Goal: Information Seeking & Learning: Learn about a topic

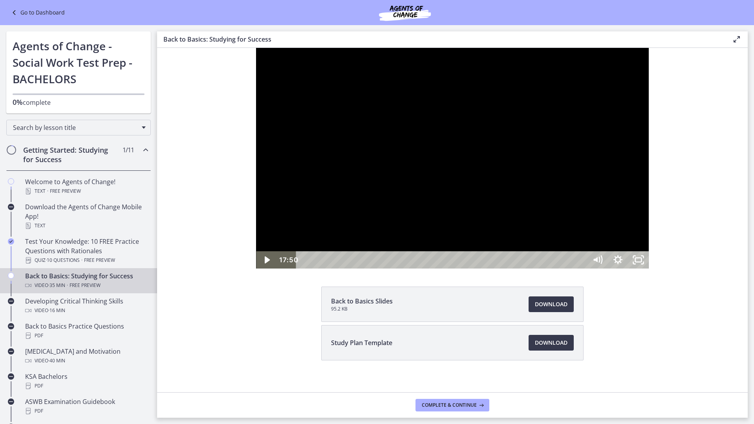
scroll to position [39, 0]
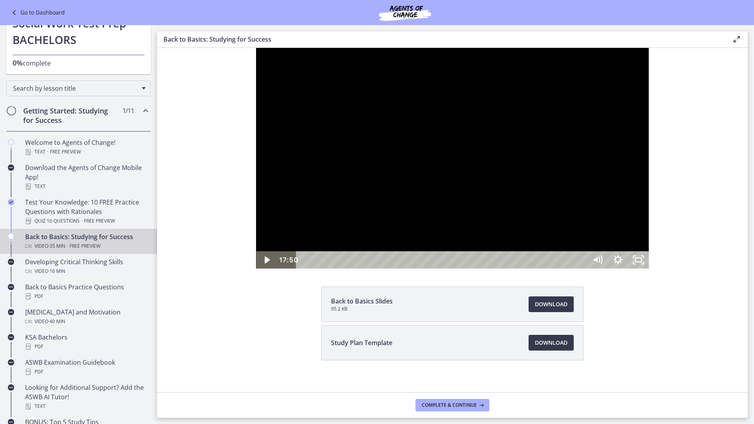
click at [400, 194] on div at bounding box center [452, 158] width 392 height 221
click at [582, 269] on div "22:30" at bounding box center [443, 259] width 279 height 17
click at [582, 269] on div "22:11" at bounding box center [443, 259] width 279 height 17
click at [606, 269] on div at bounding box center [452, 158] width 392 height 221
click at [582, 269] on div "23:41" at bounding box center [443, 259] width 279 height 17
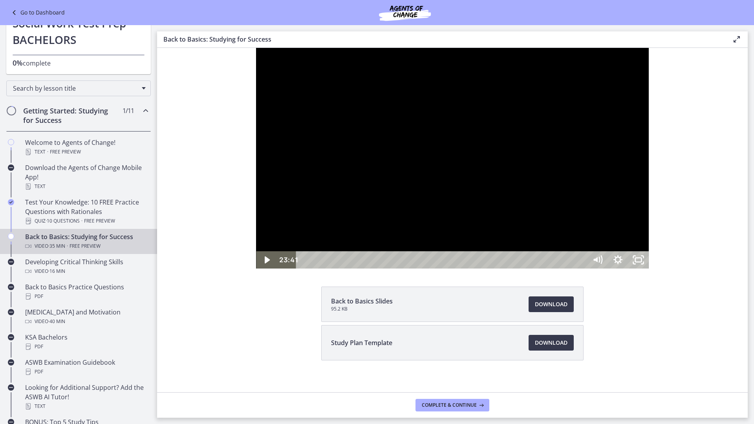
click at [582, 269] on div "24:03" at bounding box center [443, 259] width 279 height 17
click at [582, 269] on div "24:52" at bounding box center [443, 259] width 279 height 17
click at [582, 269] on div "25:08" at bounding box center [443, 259] width 279 height 17
click at [582, 269] on div "26:42" at bounding box center [443, 259] width 279 height 17
click at [582, 269] on div "26:56" at bounding box center [443, 259] width 279 height 17
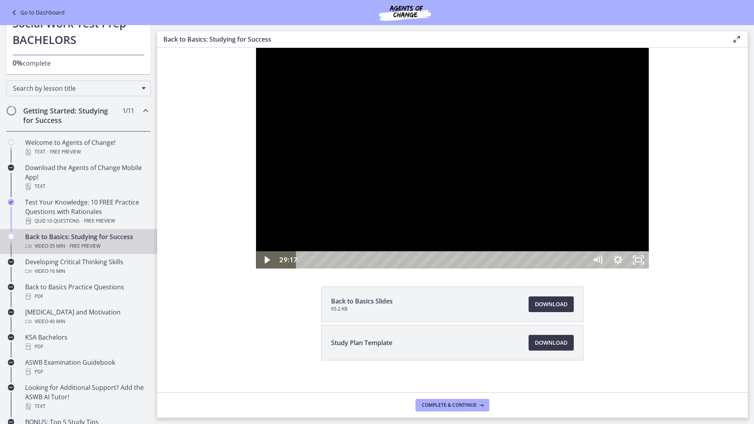
click at [582, 269] on div "29:34" at bounding box center [443, 259] width 279 height 17
click at [582, 269] on div "30:02" at bounding box center [443, 259] width 279 height 17
click at [582, 269] on div "30:09" at bounding box center [443, 259] width 279 height 17
click at [582, 269] on div "31:19" at bounding box center [443, 259] width 279 height 17
click at [582, 269] on div "31:44" at bounding box center [443, 259] width 279 height 17
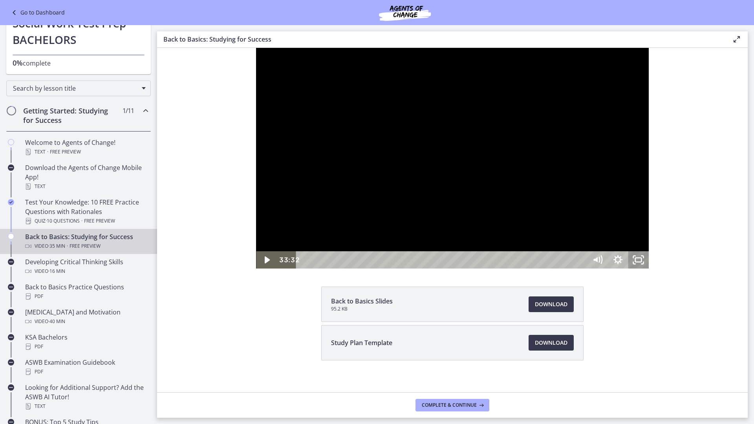
click at [649, 269] on icon "Unfullscreen" at bounding box center [639, 259] width 20 height 17
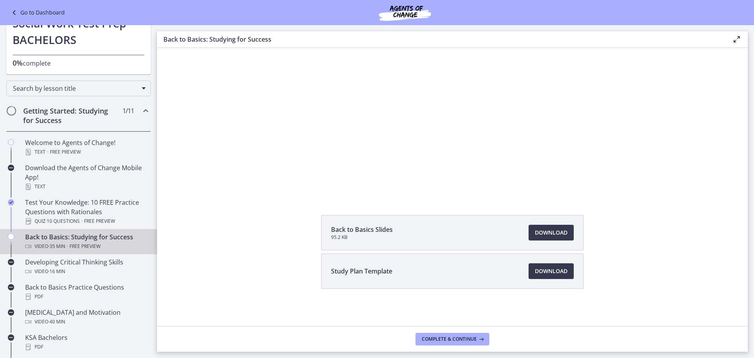
scroll to position [72, 0]
click at [374, 275] on span "Study Plan Template" at bounding box center [361, 270] width 61 height 9
click at [555, 267] on span "Download Opens in a new window" at bounding box center [551, 270] width 33 height 9
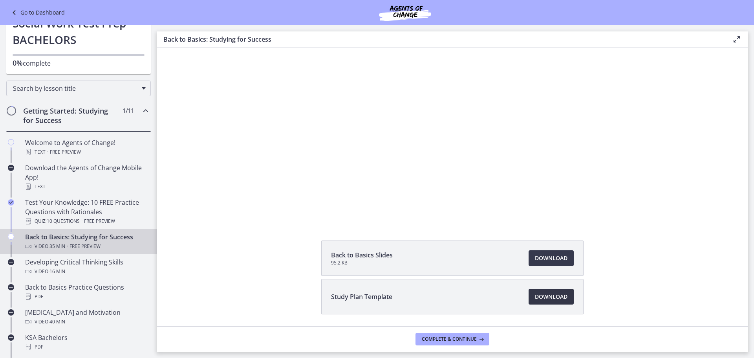
scroll to position [33, 0]
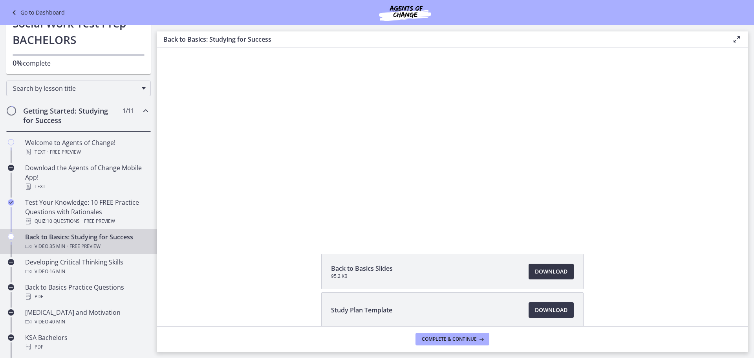
click at [535, 274] on span "Download Opens in a new window" at bounding box center [551, 271] width 33 height 9
click at [464, 344] on button "Complete & continue" at bounding box center [453, 339] width 74 height 13
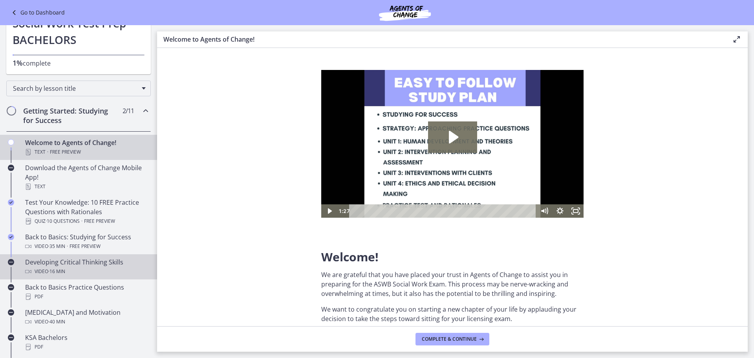
click at [117, 267] on div "Video · 16 min" at bounding box center [86, 271] width 123 height 9
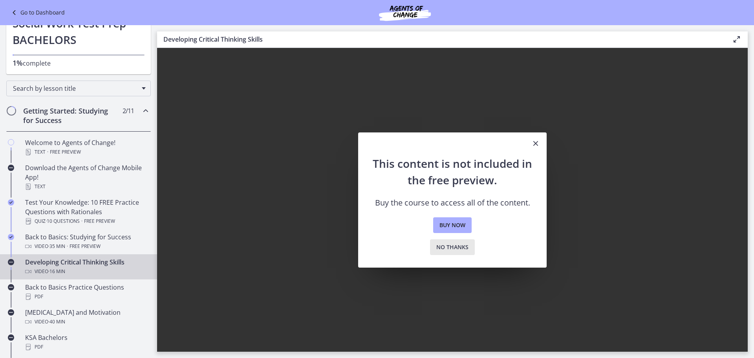
click at [454, 249] on span "No thanks" at bounding box center [452, 246] width 32 height 9
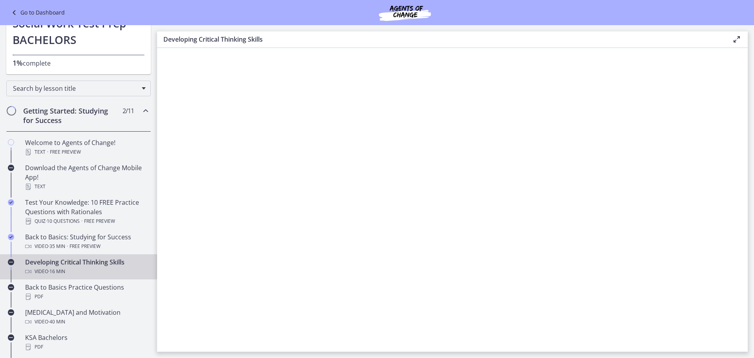
scroll to position [79, 0]
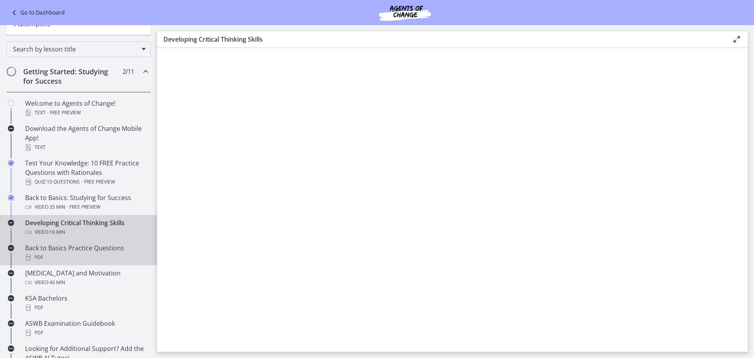
click at [60, 241] on link "Back to Basics Practice Questions PDF" at bounding box center [78, 252] width 157 height 25
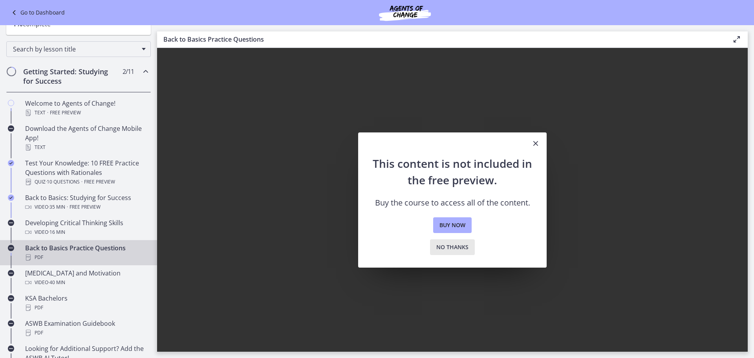
click at [433, 249] on button "No thanks" at bounding box center [452, 247] width 45 height 16
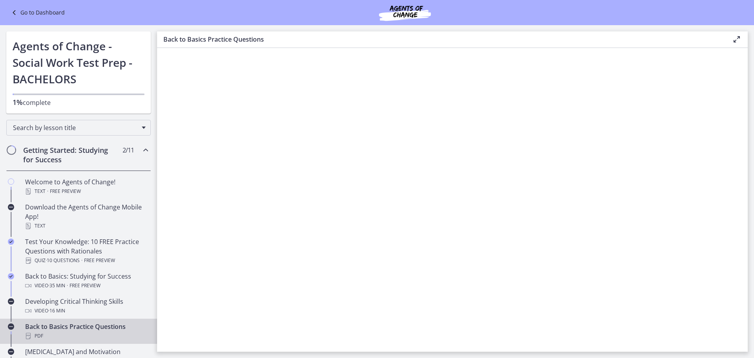
click at [94, 167] on div "Getting Started: Studying for Success 2 / 11 Completed" at bounding box center [78, 155] width 145 height 32
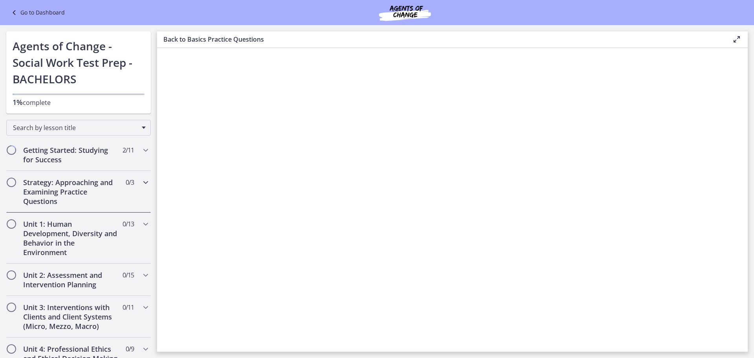
click at [113, 181] on h2 "Strategy: Approaching and Examining Practice Questions" at bounding box center [71, 192] width 96 height 28
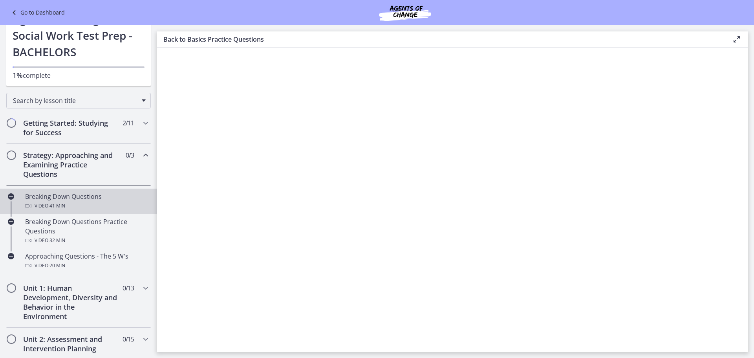
scroll to position [39, 0]
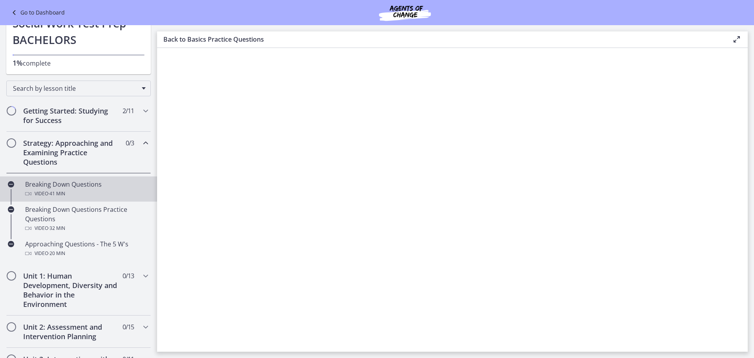
click at [111, 190] on div "Video · 41 min" at bounding box center [86, 193] width 123 height 9
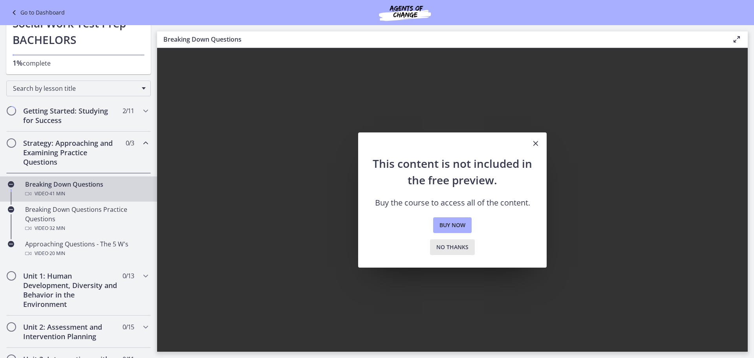
click at [462, 247] on span "No thanks" at bounding box center [452, 246] width 32 height 9
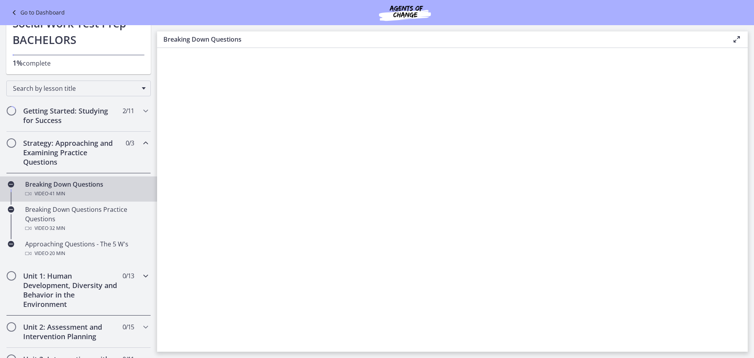
click at [76, 282] on h2 "Unit 1: Human Development, Diversity and Behavior in the Environment" at bounding box center [71, 290] width 96 height 38
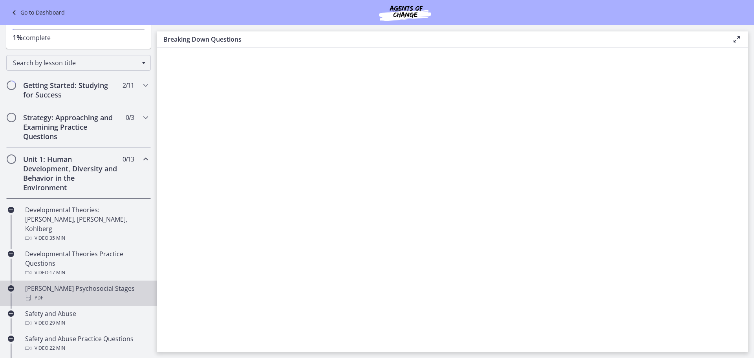
scroll to position [79, 0]
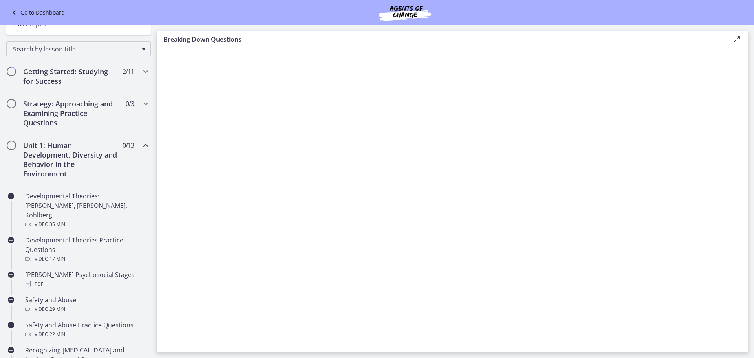
click at [113, 158] on div "Unit 1: Human Development, Diversity and Behavior in the Environment 0 / 13 Com…" at bounding box center [78, 159] width 145 height 51
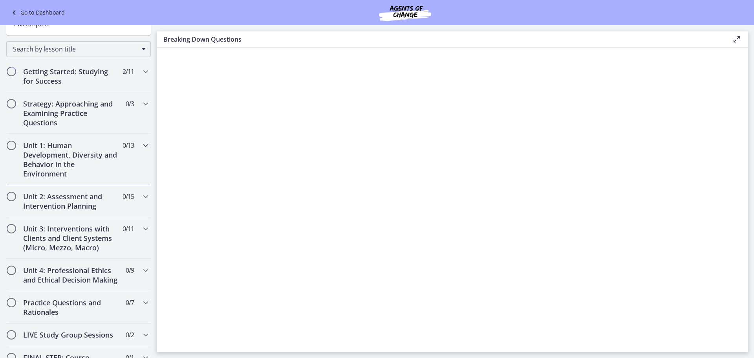
click at [110, 163] on h2 "Unit 1: Human Development, Diversity and Behavior in the Environment" at bounding box center [71, 160] width 96 height 38
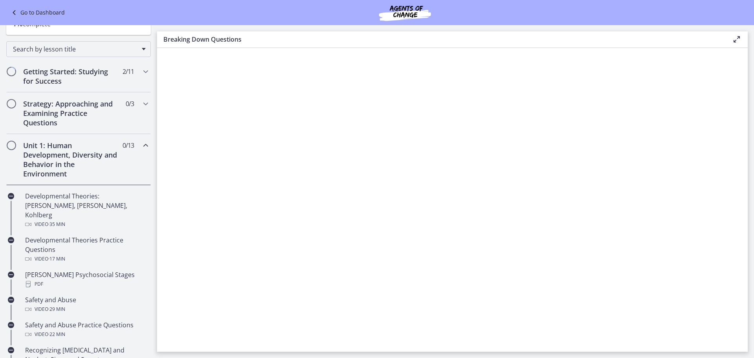
click at [110, 163] on h2 "Unit 1: Human Development, Diversity and Behavior in the Environment" at bounding box center [71, 160] width 96 height 38
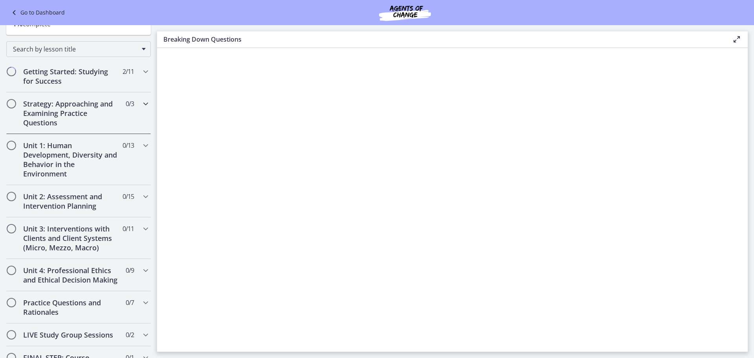
click at [98, 126] on h2 "Strategy: Approaching and Examining Practice Questions" at bounding box center [71, 113] width 96 height 28
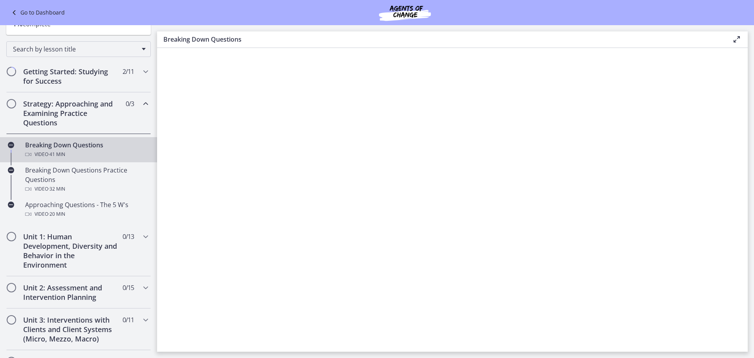
drag, startPoint x: 107, startPoint y: 125, endPoint x: 121, endPoint y: 125, distance: 14.1
click at [107, 125] on h2 "Strategy: Approaching and Examining Practice Questions" at bounding box center [71, 113] width 96 height 28
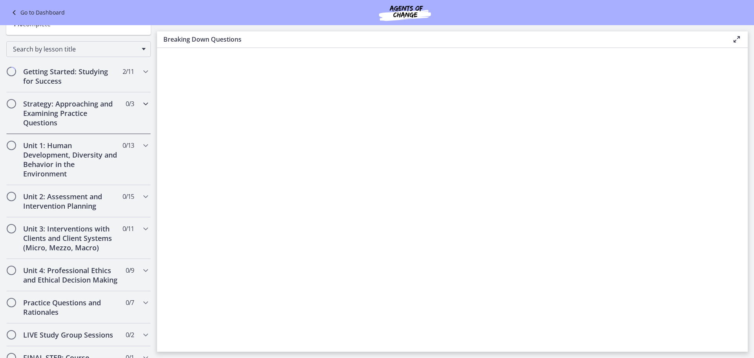
click at [136, 131] on div "Strategy: Approaching and Examining Practice Questions 0 / 3 Completed" at bounding box center [78, 113] width 145 height 42
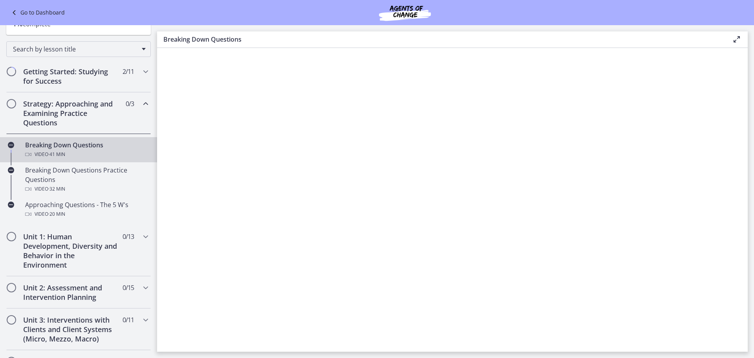
click at [131, 121] on div "Strategy: Approaching and Examining Practice Questions 0 / 3 Completed" at bounding box center [78, 113] width 145 height 42
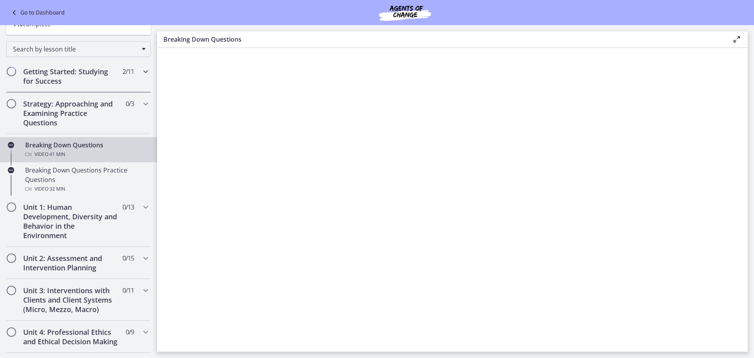
click at [123, 71] on span "2 / 11 Completed" at bounding box center [128, 71] width 11 height 9
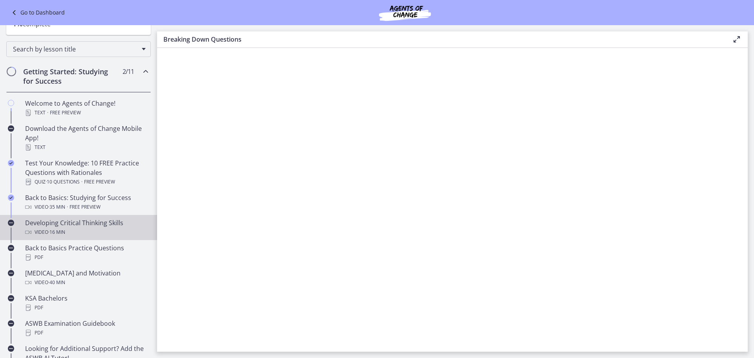
click at [86, 222] on div "Developing Critical Thinking Skills Video · 16 min" at bounding box center [86, 227] width 123 height 19
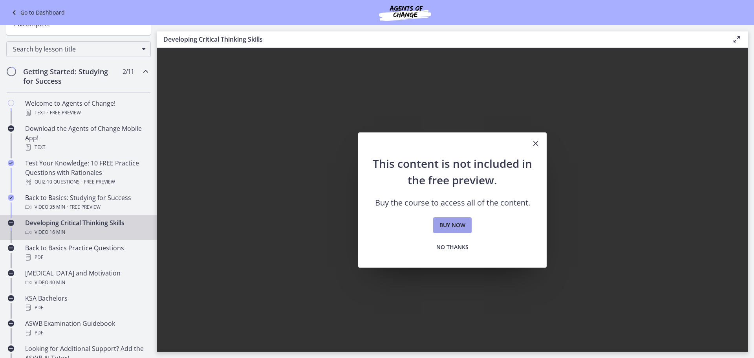
click at [449, 232] on link "Buy now" at bounding box center [452, 225] width 38 height 16
